Goal: Transaction & Acquisition: Purchase product/service

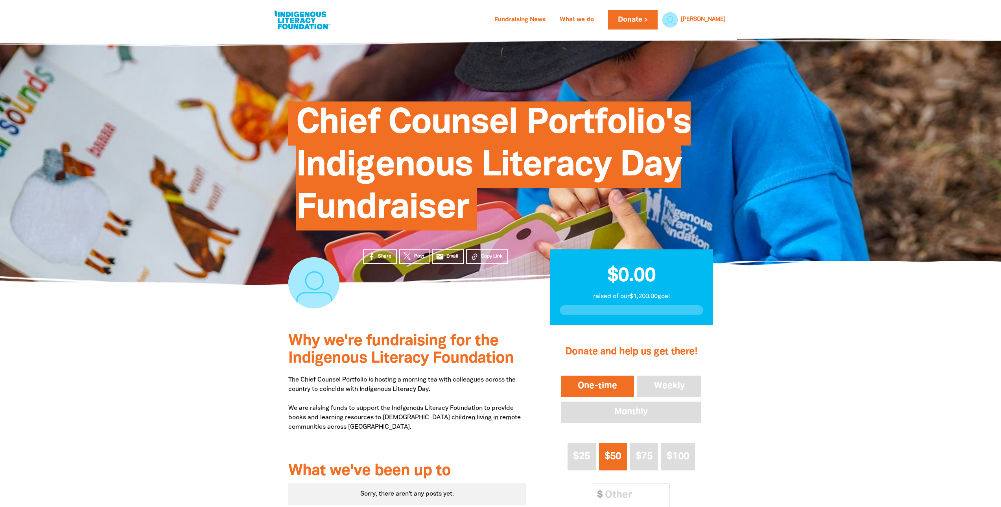
click at [406, 177] on span "Chief Counsel Portfolio's Indigenous Literacy Day Fundraiser" at bounding box center [493, 168] width 395 height 123
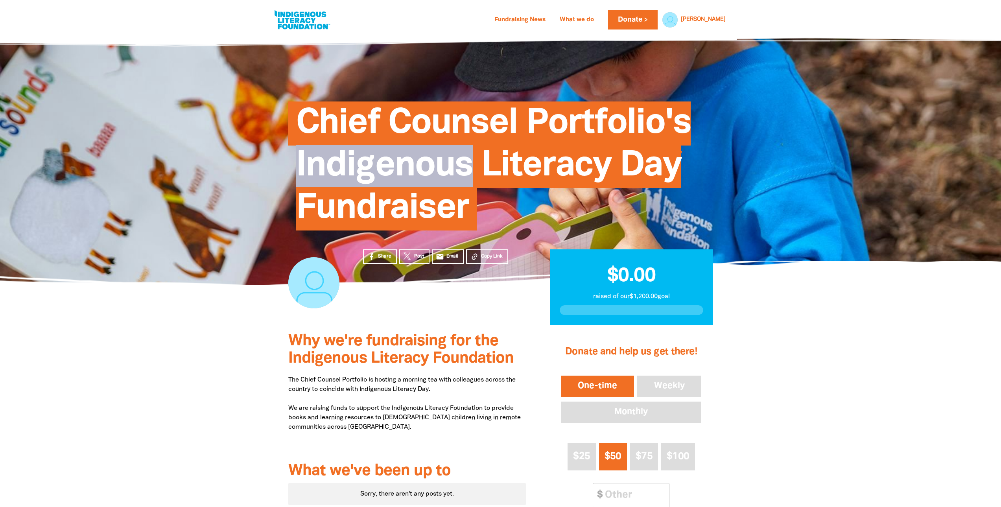
click at [406, 177] on span "Chief Counsel Portfolio's Indigenous Literacy Day Fundraiser" at bounding box center [493, 168] width 395 height 123
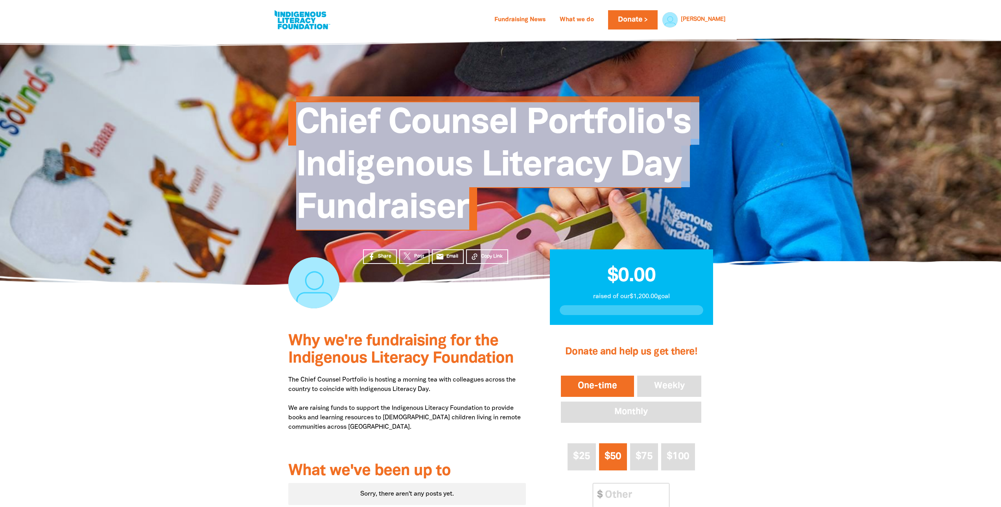
click at [406, 177] on span "Chief Counsel Portfolio's Indigenous Literacy Day Fundraiser" at bounding box center [493, 168] width 395 height 123
copy div "Chief Counsel Portfolio's Indigenous Literacy Day Fundraiser $0 raised $1,200 g…"
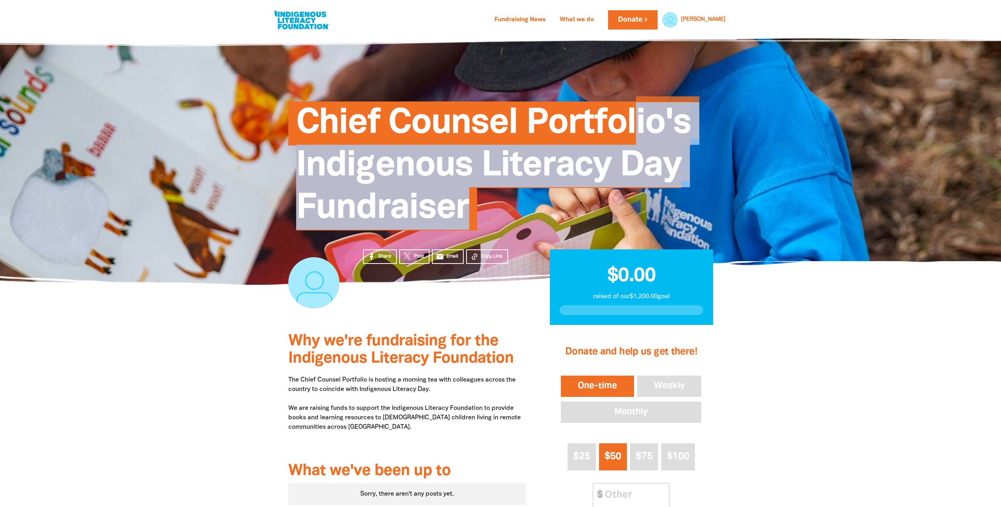
click at [640, 122] on span "Chief Counsel Portfolio's Indigenous Literacy Day Fundraiser" at bounding box center [493, 168] width 395 height 123
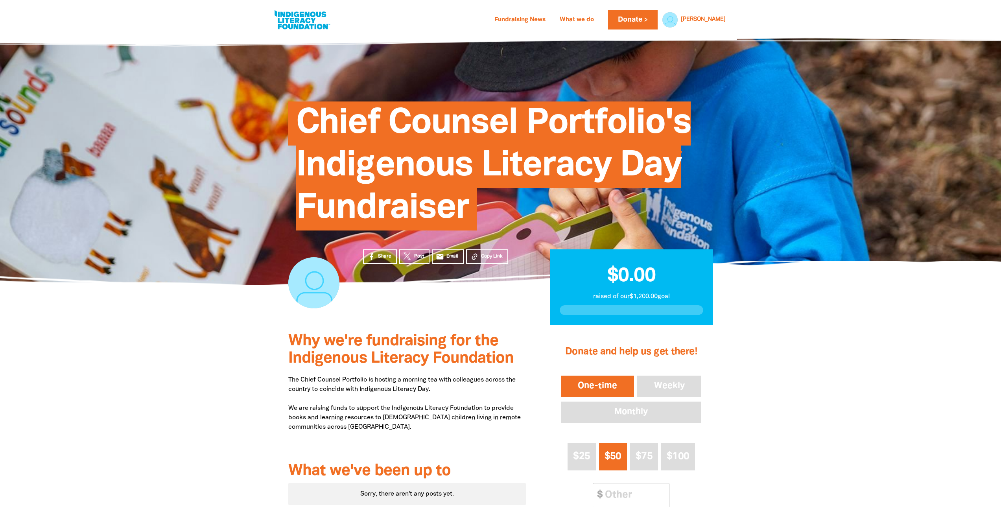
click at [671, 122] on span "Chief Counsel Portfolio's Indigenous Literacy Day Fundraiser" at bounding box center [493, 168] width 395 height 123
click at [656, 122] on span "Chief Counsel Portfolio's Indigenous Literacy Day Fundraiser" at bounding box center [493, 168] width 395 height 123
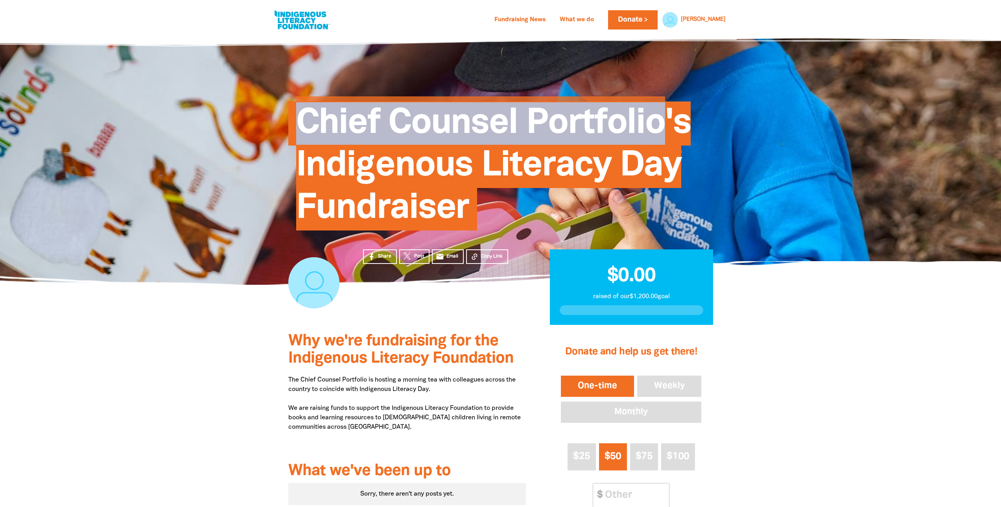
drag, startPoint x: 661, startPoint y: 121, endPoint x: 294, endPoint y: 118, distance: 367.9
click at [293, 118] on div "Chief Counsel Portfolio's Indigenous Literacy Day Fundraiser" at bounding box center [500, 165] width 425 height 127
copy span "Chief Counsel Portfolio"
